Goal: Information Seeking & Learning: Understand process/instructions

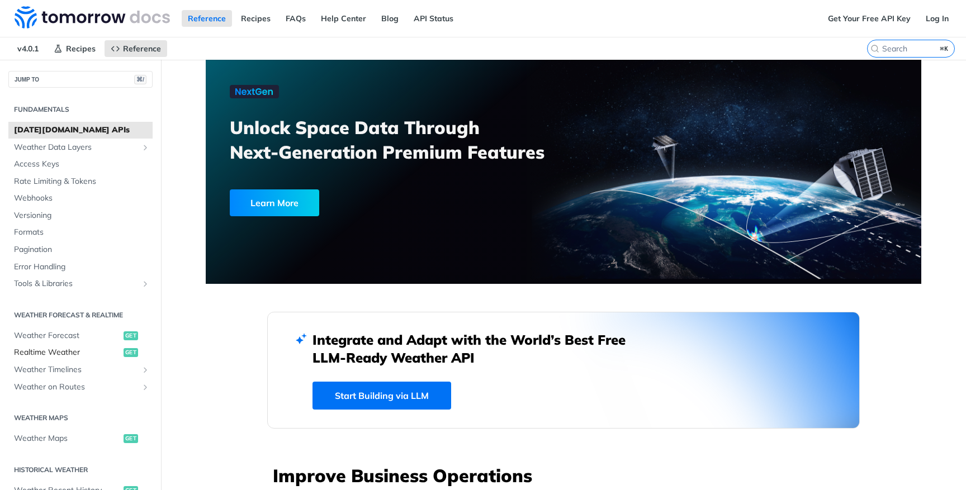
scroll to position [252, 0]
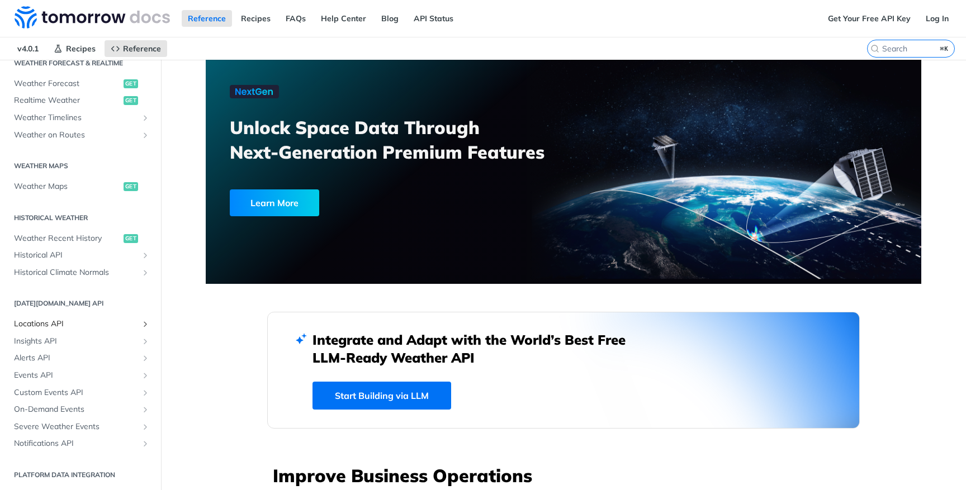
click at [48, 324] on span "Locations API" at bounding box center [76, 324] width 124 height 11
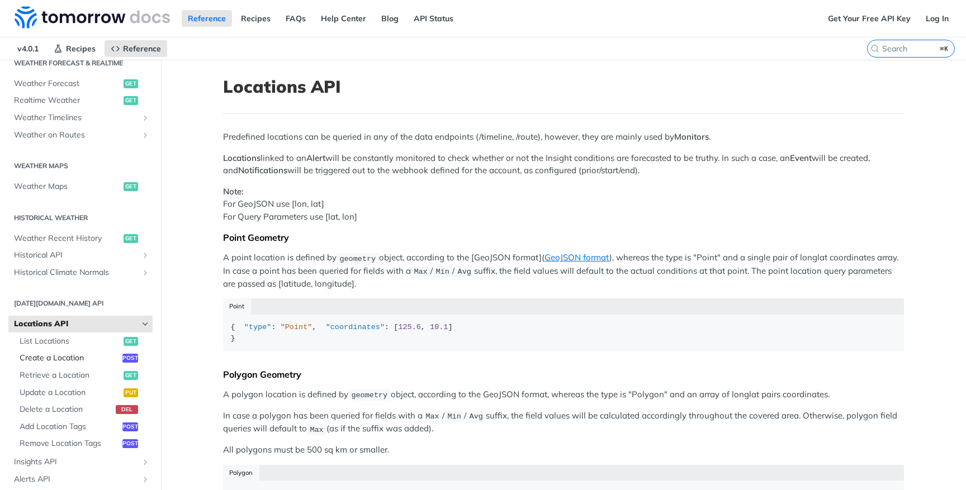
click at [58, 359] on span "Create a Location" at bounding box center [70, 358] width 100 height 11
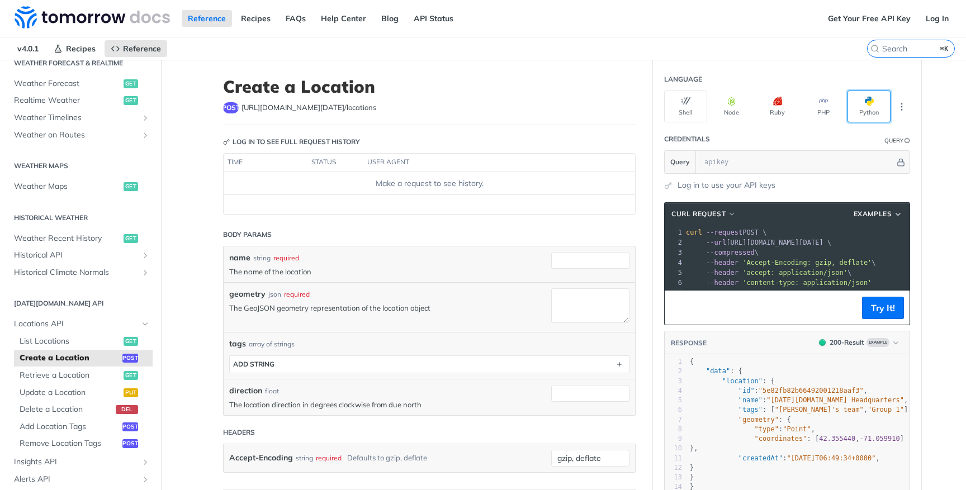
click at [876, 115] on button "Python" at bounding box center [869, 107] width 43 height 32
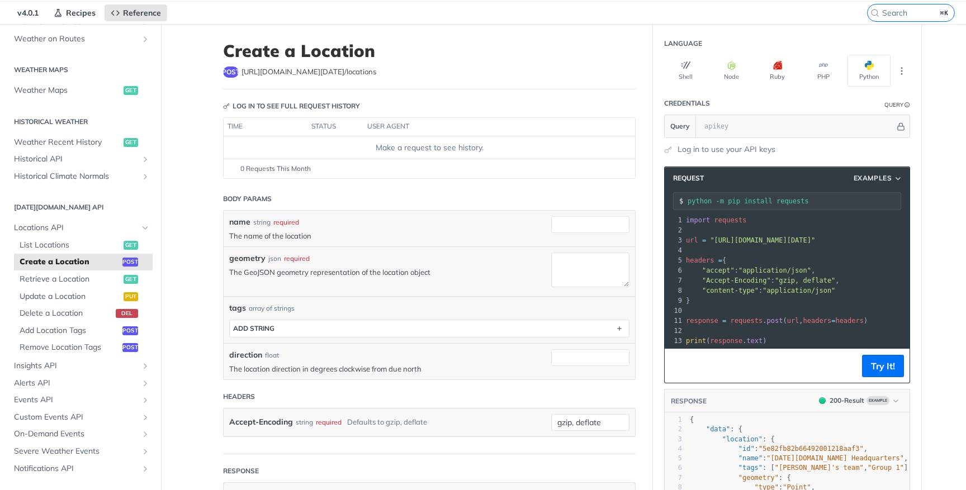
scroll to position [325, 0]
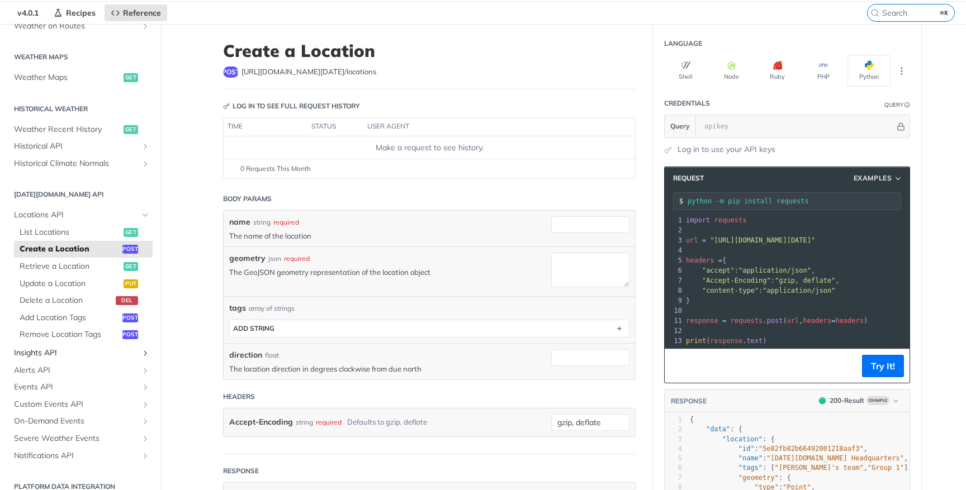
click at [42, 352] on span "Insights API" at bounding box center [76, 353] width 124 height 11
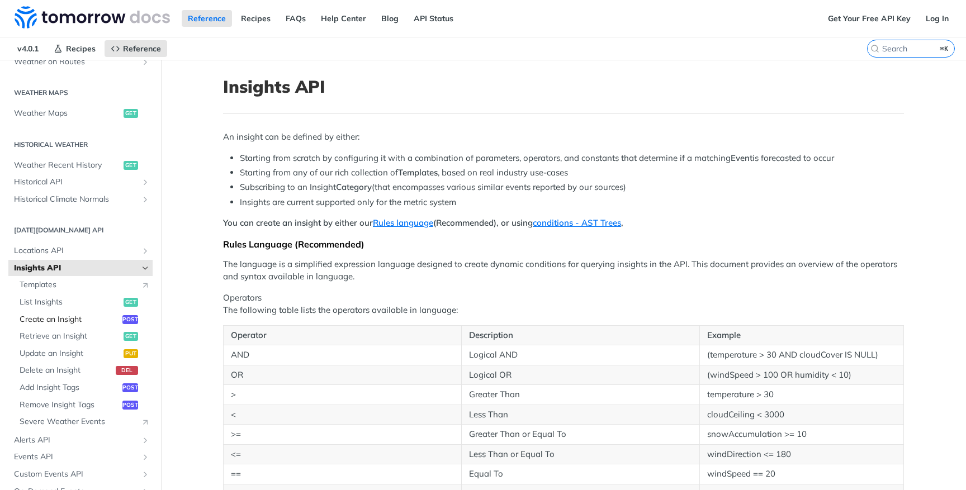
click at [40, 321] on span "Create an Insight" at bounding box center [70, 319] width 100 height 11
